Goal: Book appointment/travel/reservation

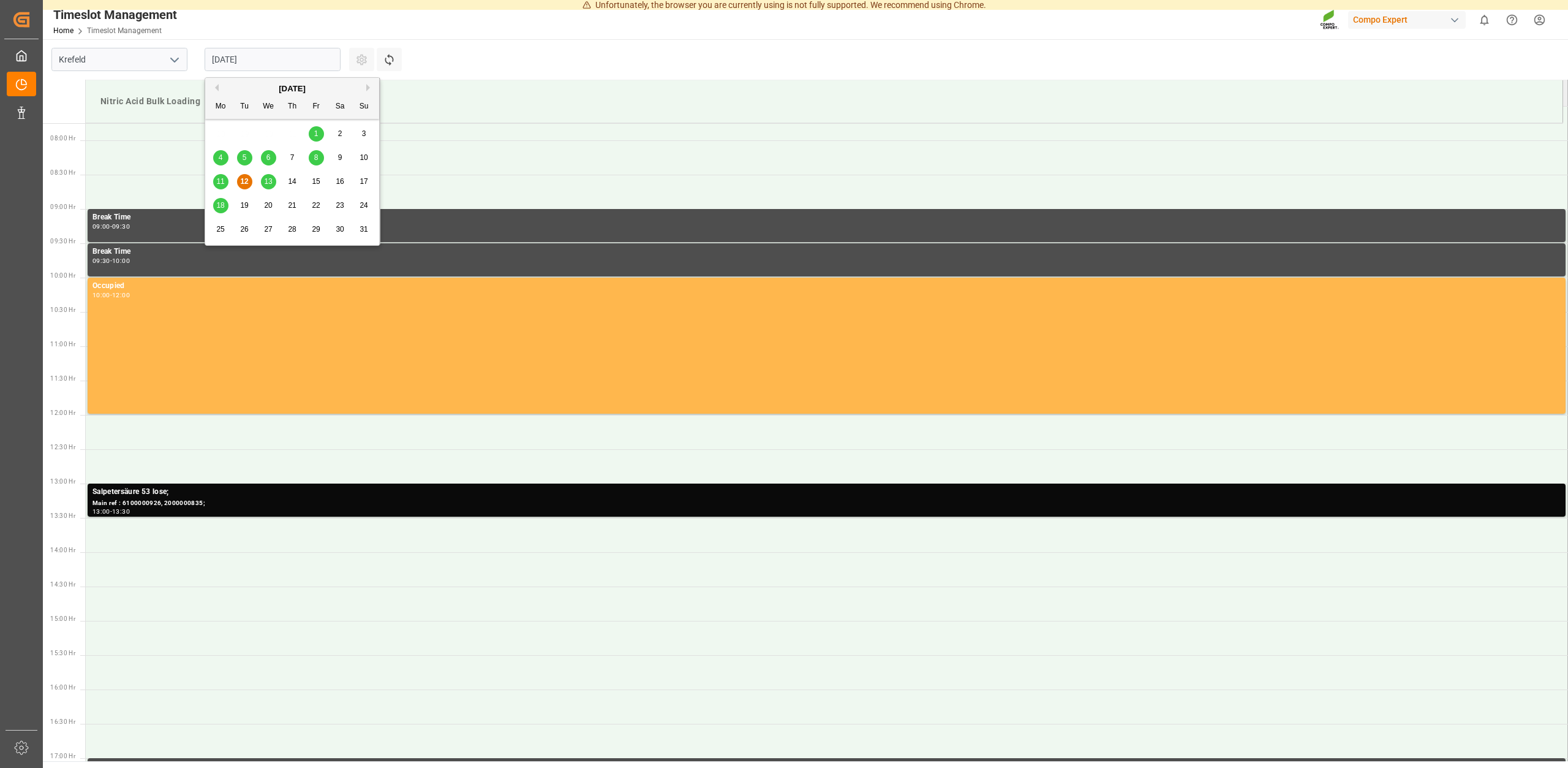
scroll to position [491, 0]
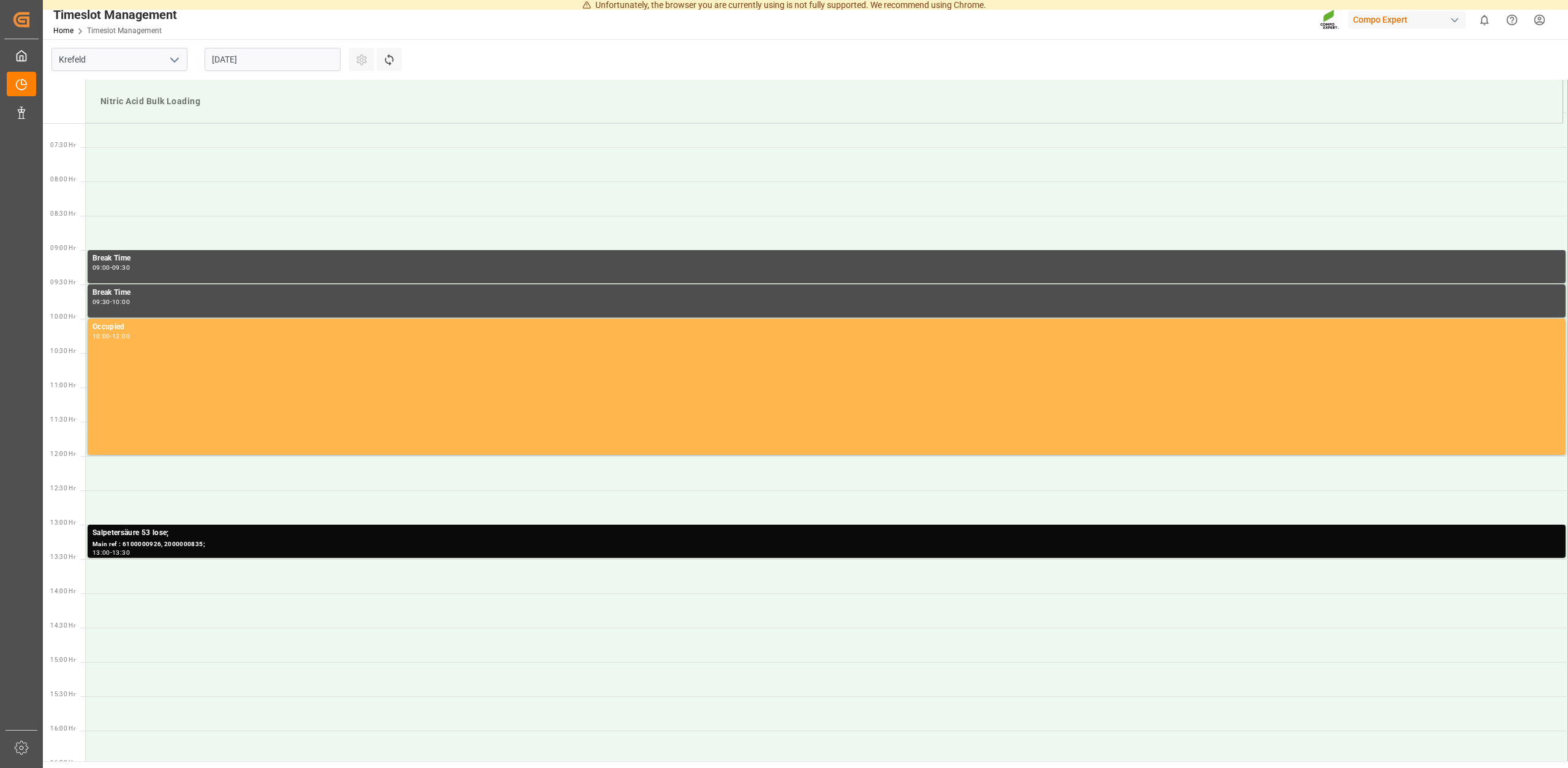
click at [491, 68] on main "[GEOGRAPHIC_DATA] [DATE] Settings Refresh Time Slots Nitric Acid Bulk Loading 0…" at bounding box center [804, 400] width 1523 height 722
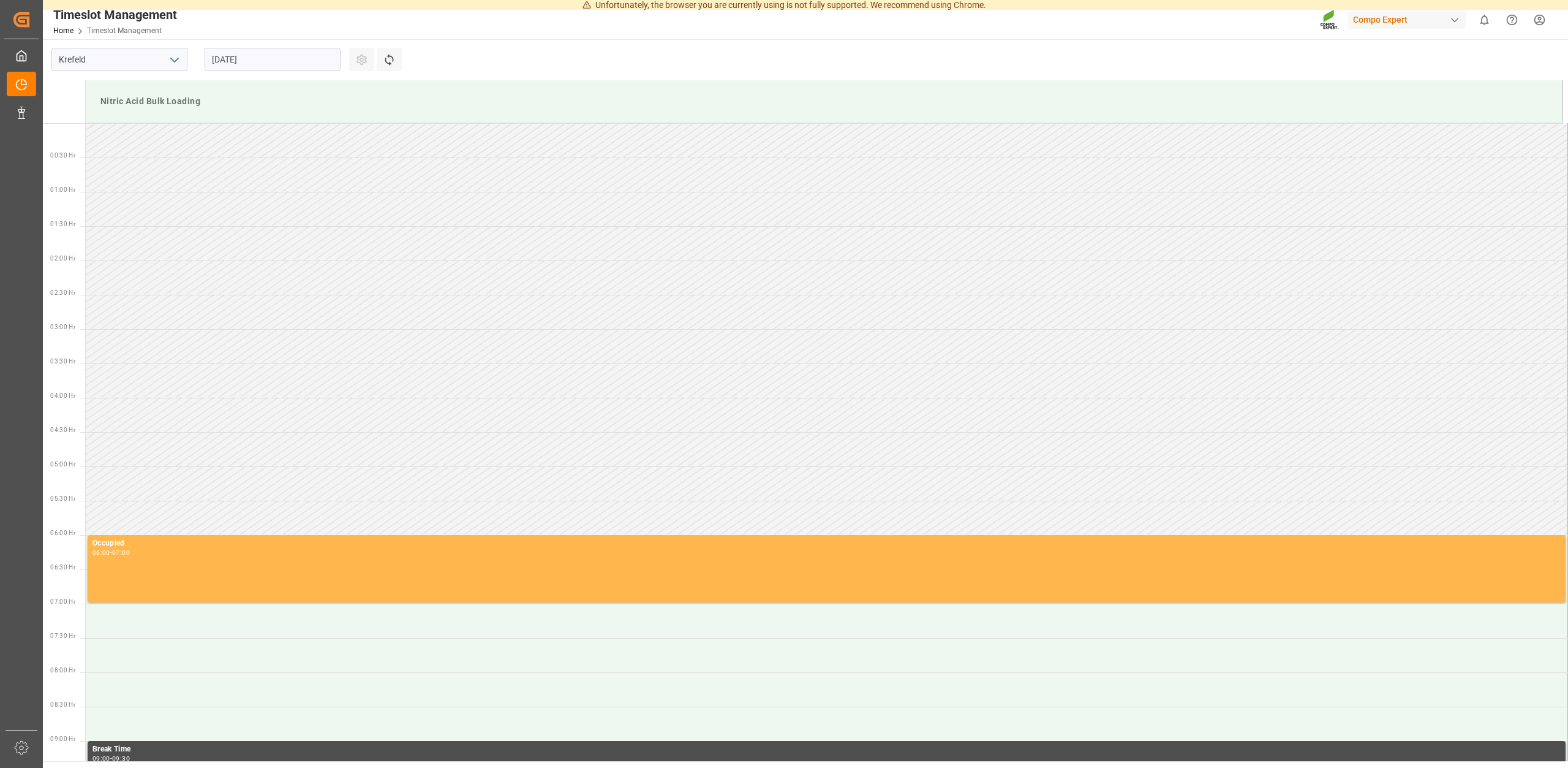
scroll to position [816, 0]
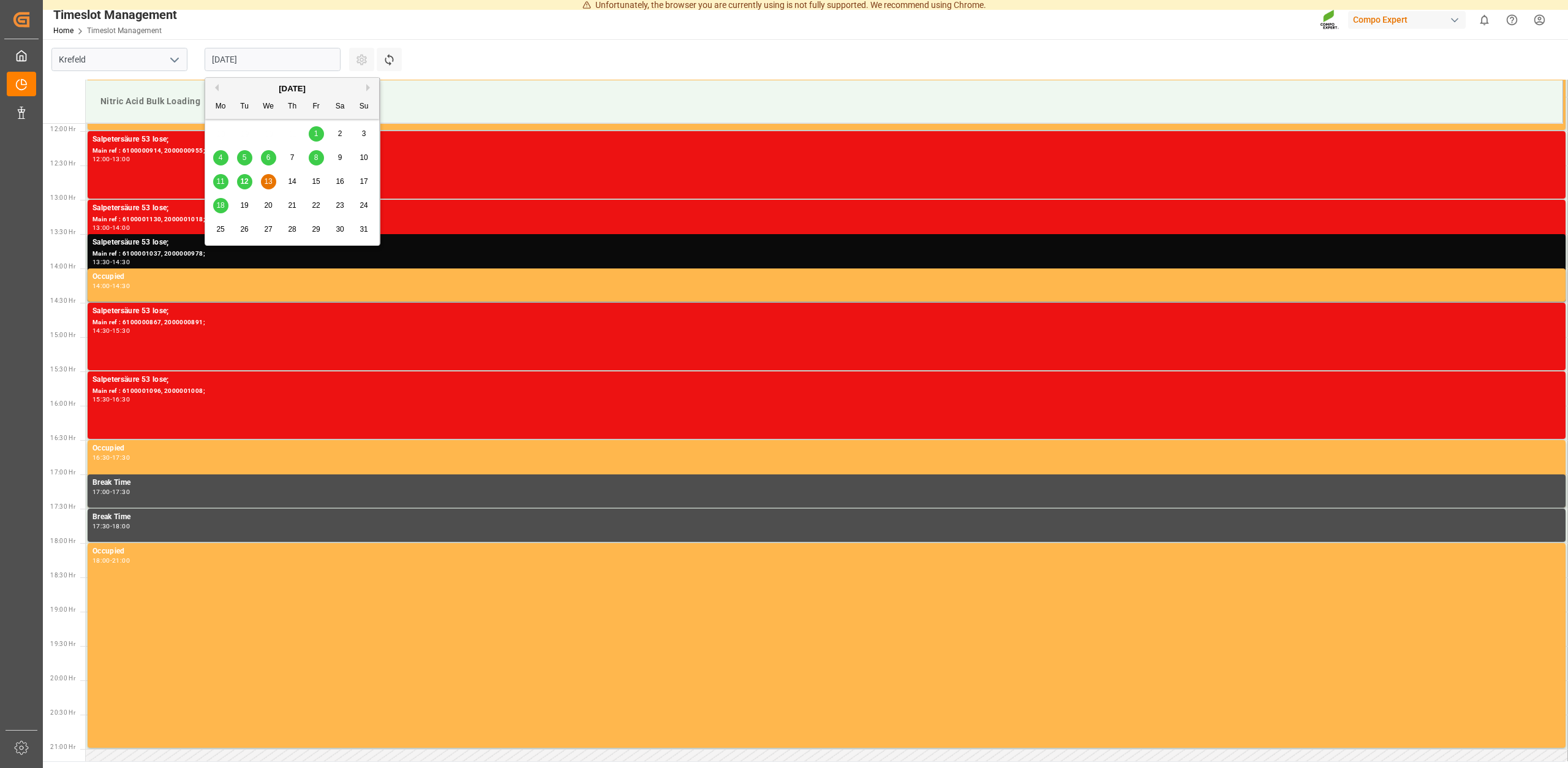
click at [281, 59] on input "13.08.2025" at bounding box center [273, 59] width 136 height 23
click at [292, 182] on span "14" at bounding box center [292, 181] width 8 height 9
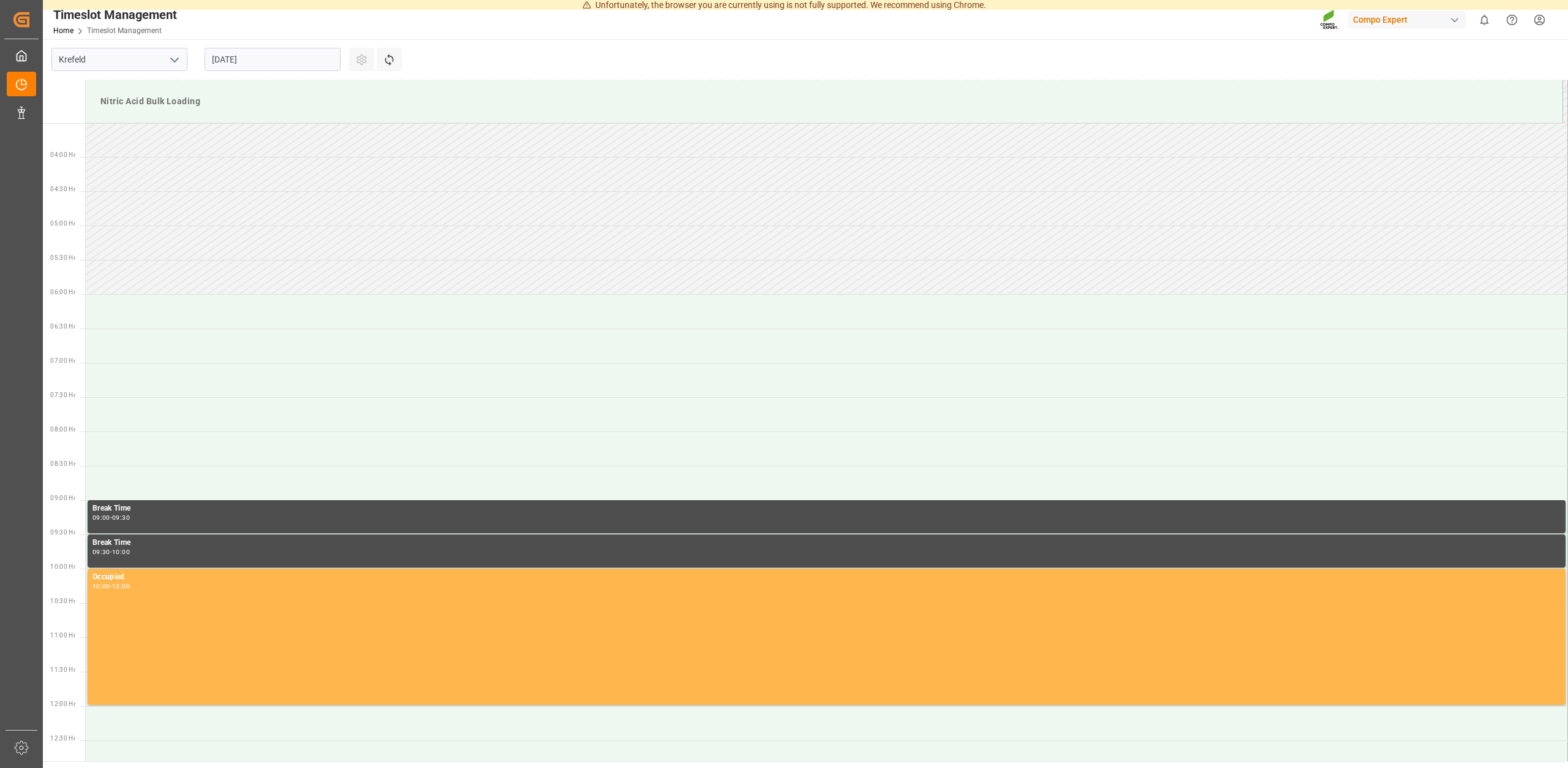
scroll to position [250, 0]
